Goal: Task Accomplishment & Management: Use online tool/utility

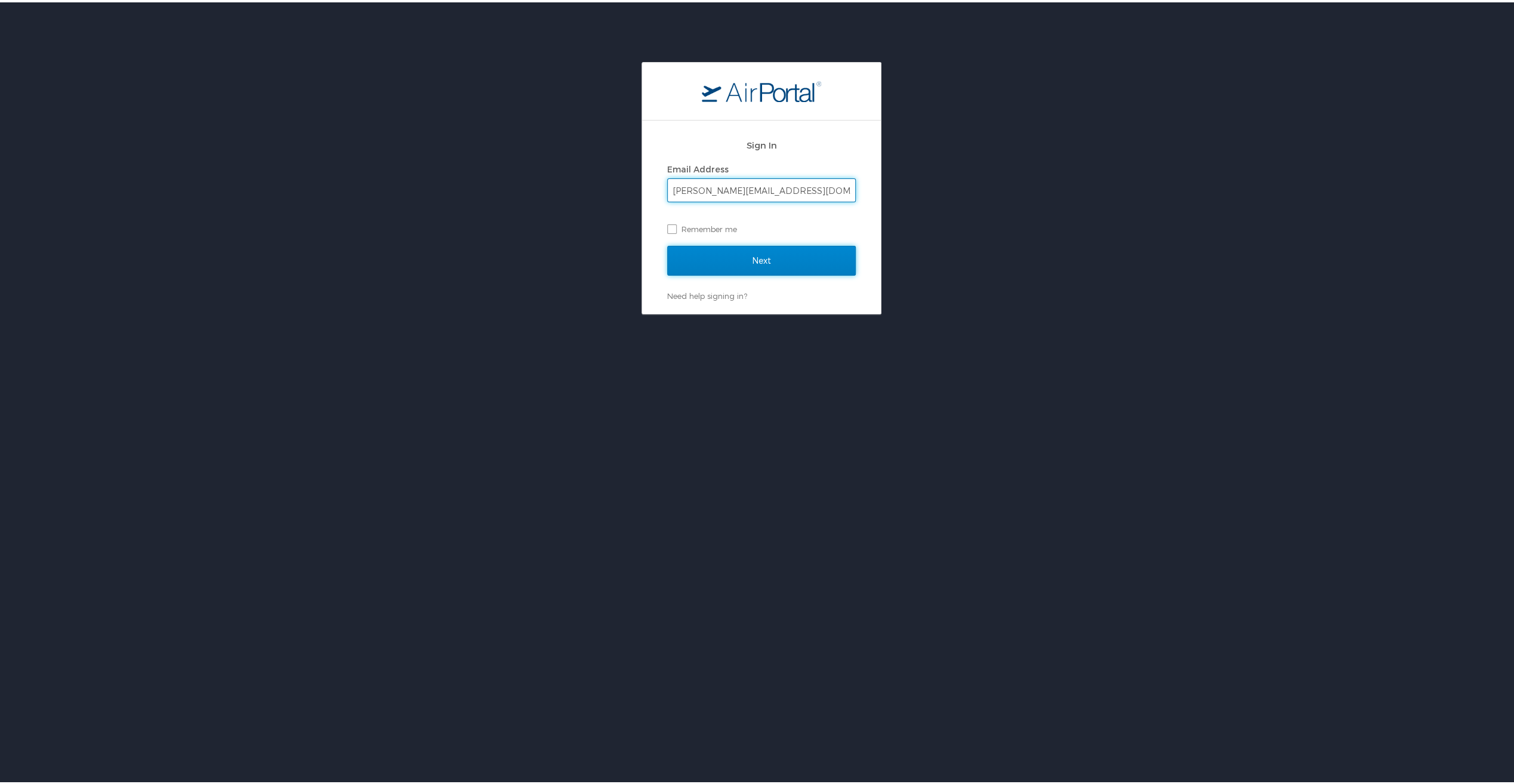
click at [766, 260] on input "Next" at bounding box center [760, 259] width 188 height 30
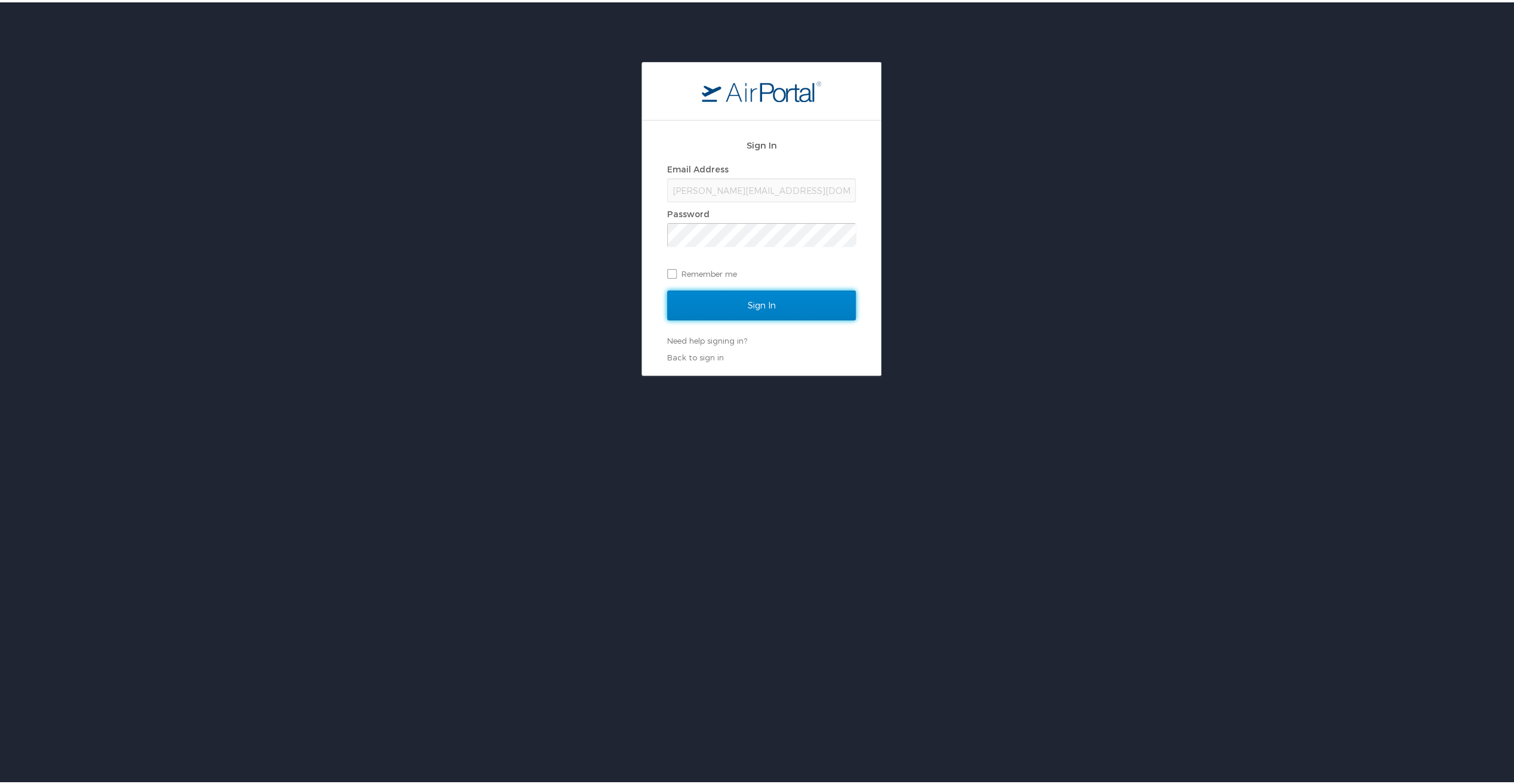
click at [749, 295] on input "Sign In" at bounding box center [760, 303] width 188 height 30
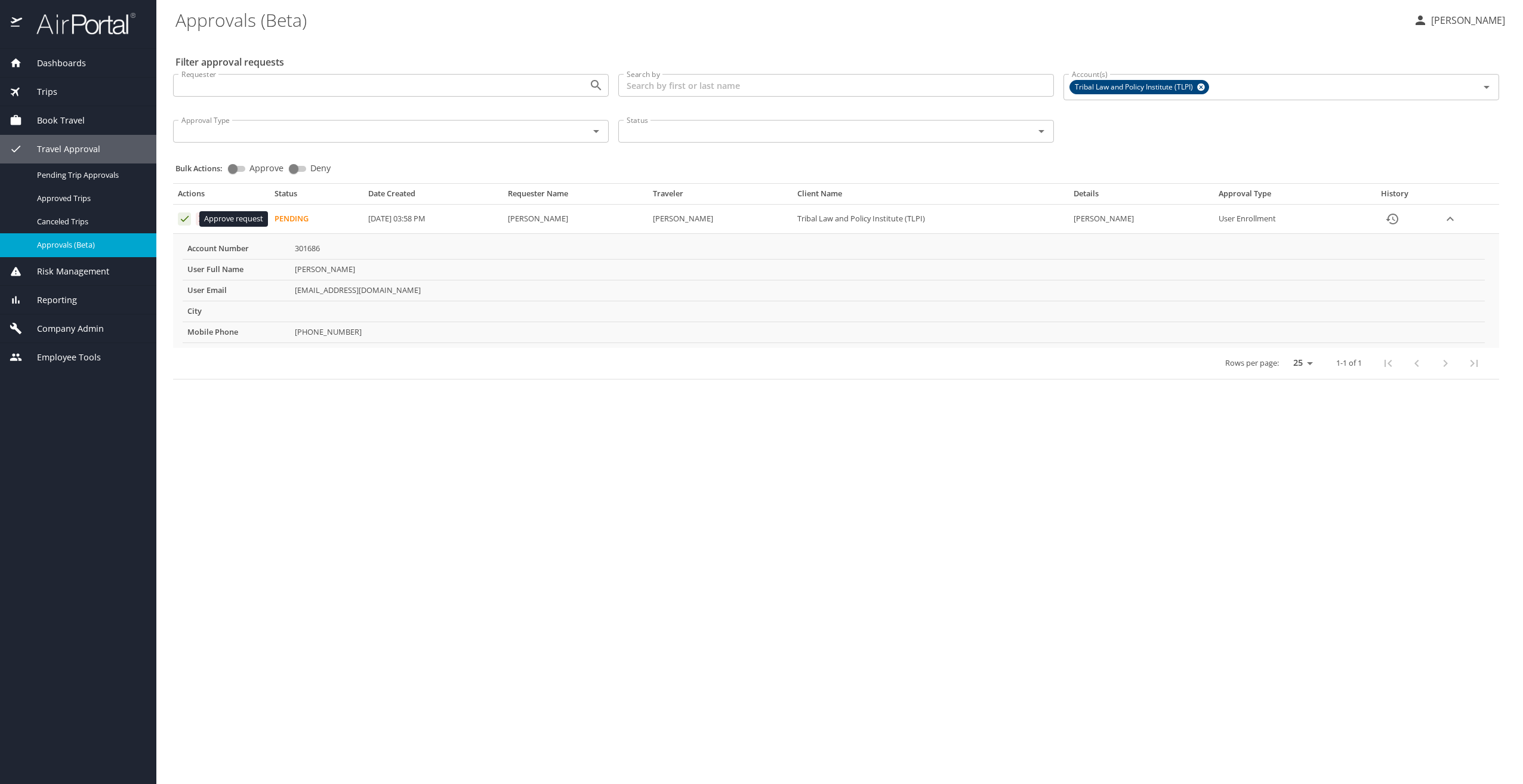
click at [182, 220] on icon "Approval table" at bounding box center [184, 218] width 11 height 11
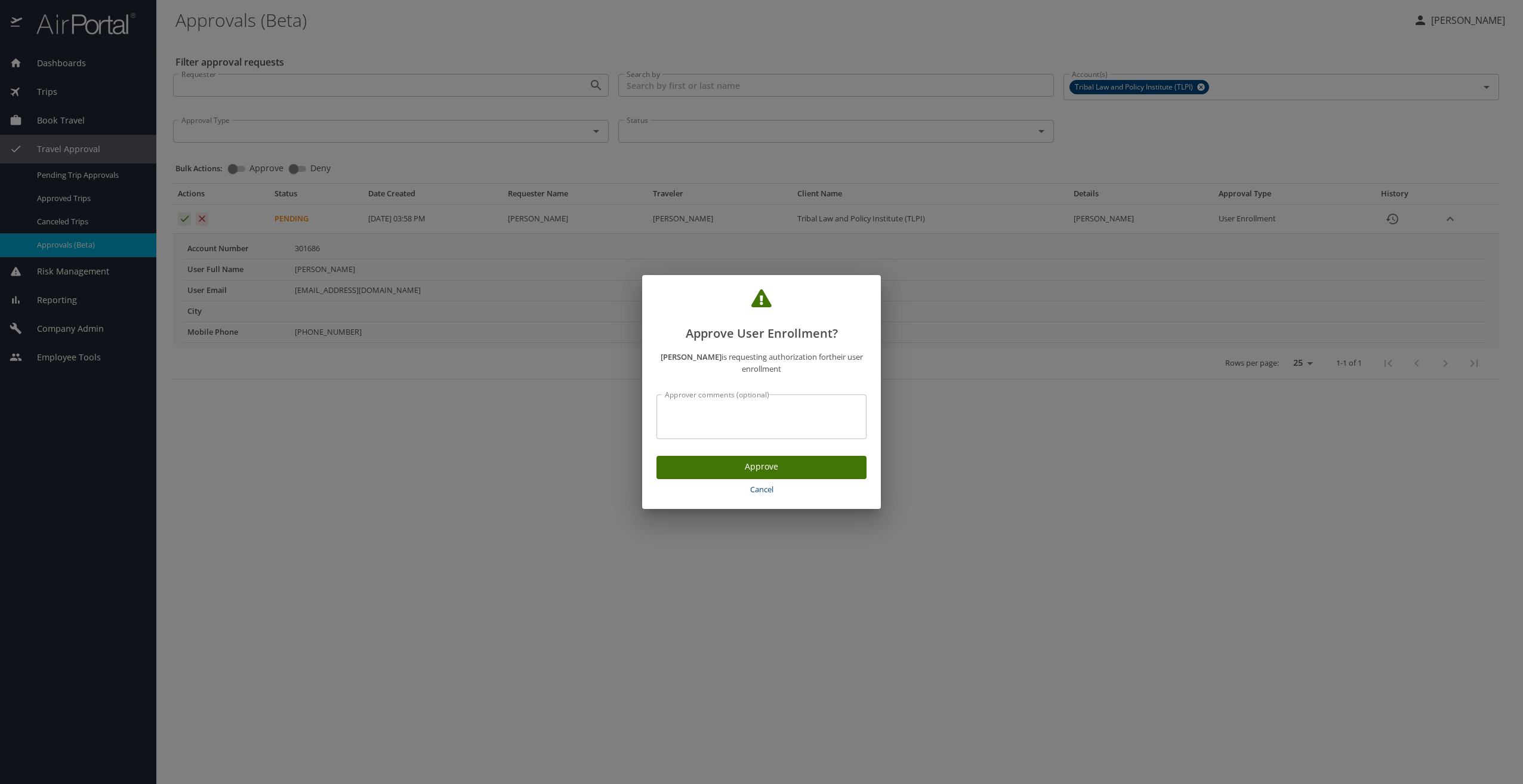
click at [767, 469] on span "Approve" at bounding box center [762, 467] width 191 height 15
